Goal: Find specific page/section: Find specific page/section

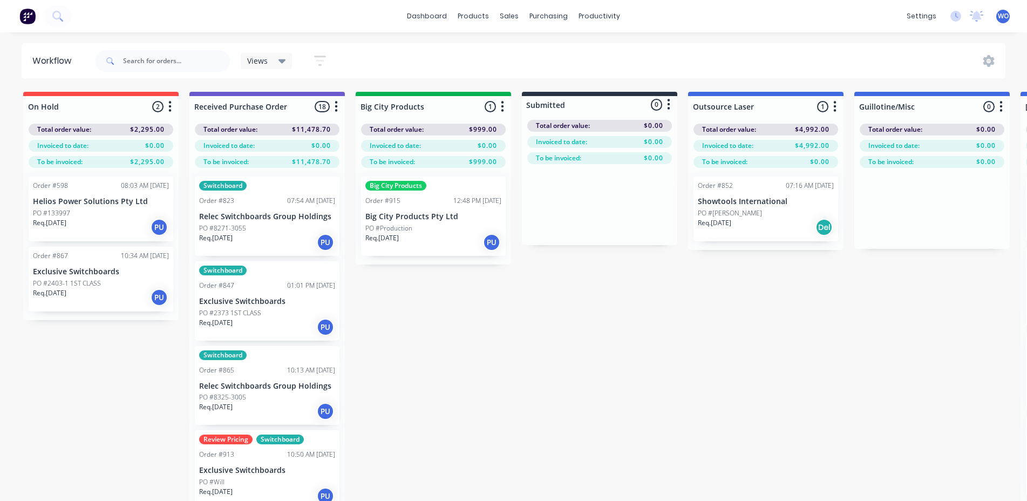
scroll to position [0, 2789]
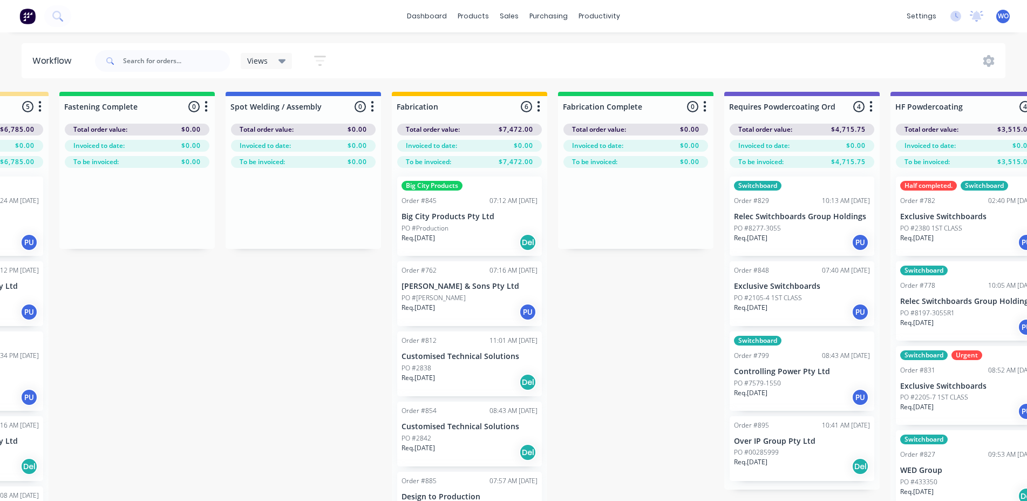
click at [32, 22] on img at bounding box center [27, 16] width 16 height 16
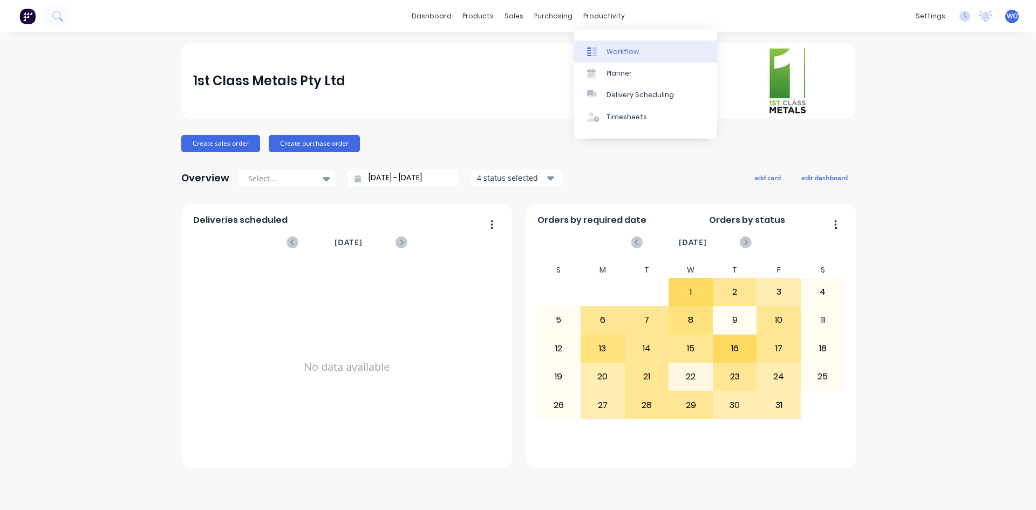
click at [618, 47] on div "Workflow" at bounding box center [623, 52] width 32 height 10
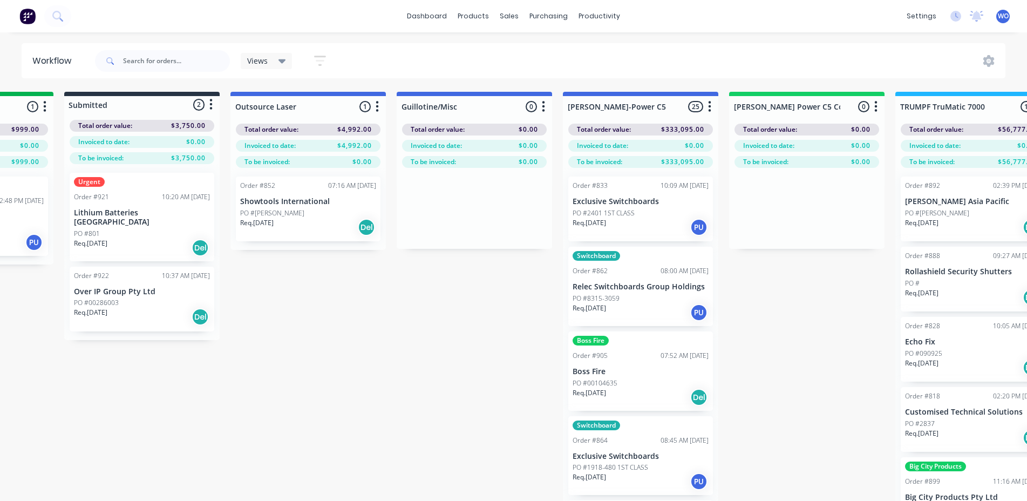
scroll to position [0, 439]
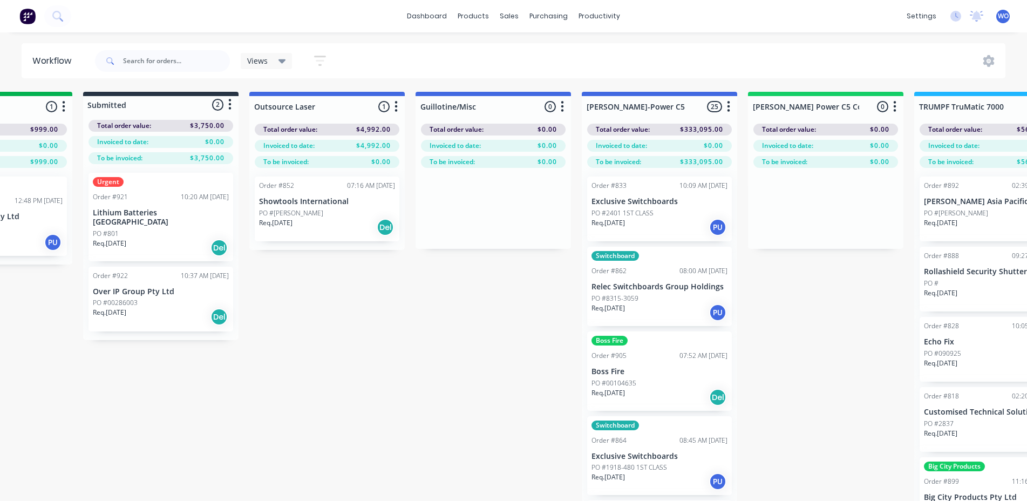
click at [28, 24] on img at bounding box center [27, 16] width 16 height 16
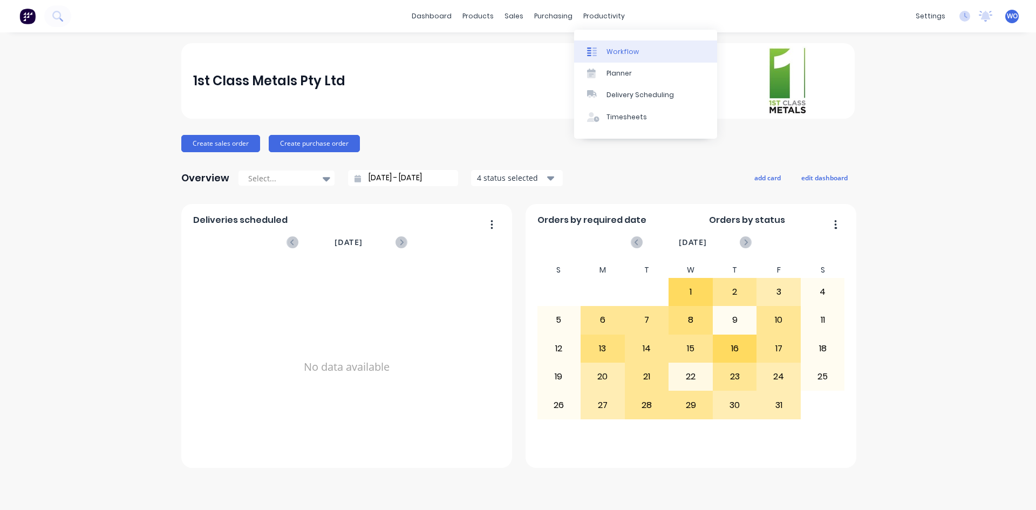
click at [621, 57] on link "Workflow" at bounding box center [645, 51] width 143 height 22
